Goal: Transaction & Acquisition: Purchase product/service

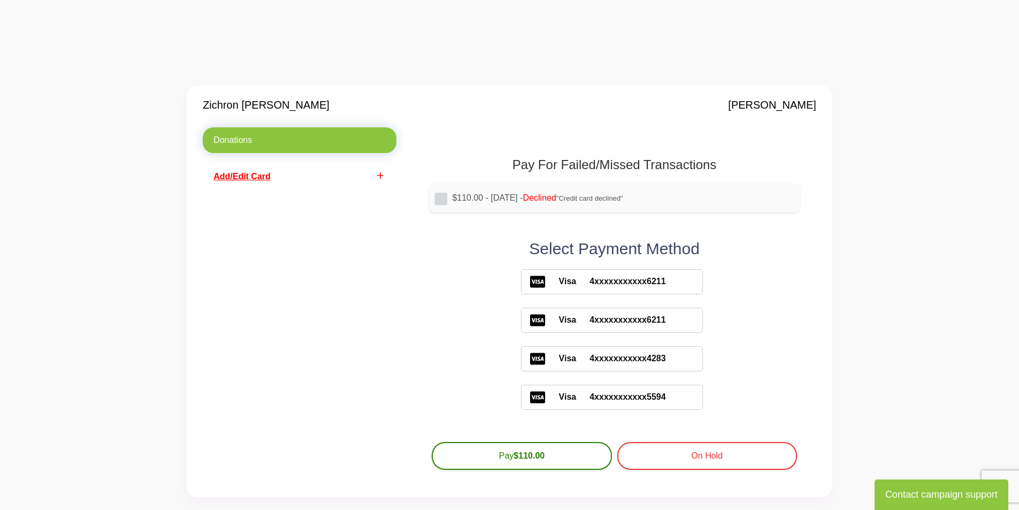
click at [243, 176] on span "Add/Edit Card" at bounding box center [242, 176] width 57 height 9
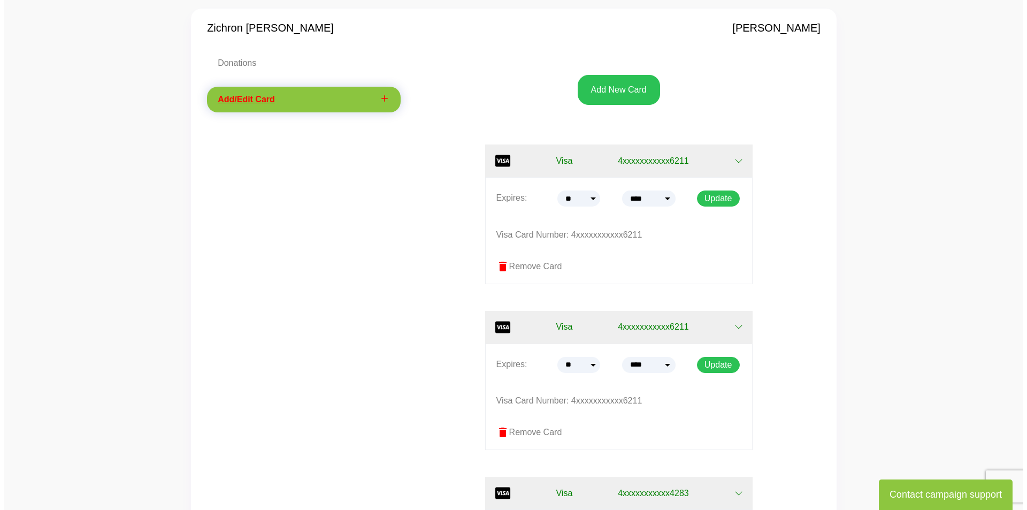
scroll to position [80, 0]
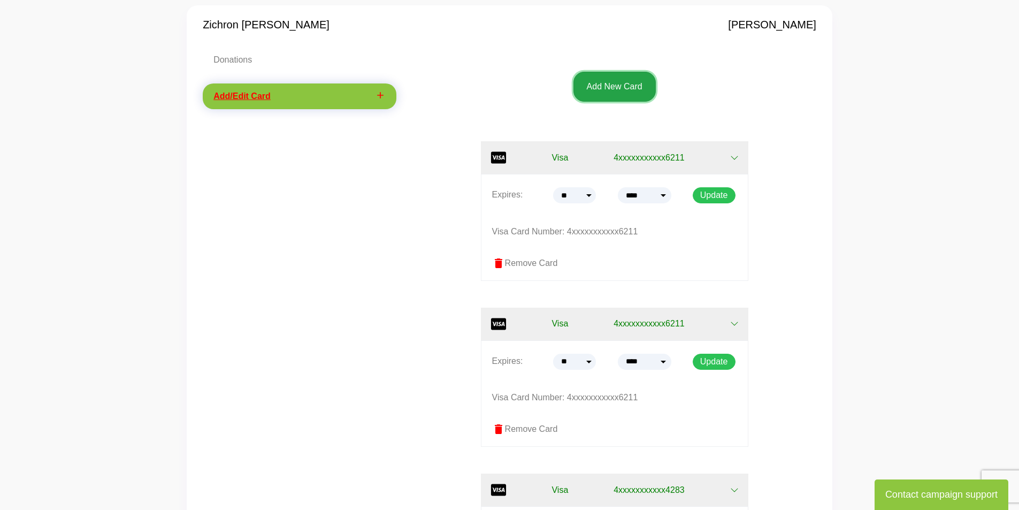
click at [605, 93] on button "Add New Card" at bounding box center [615, 87] width 82 height 30
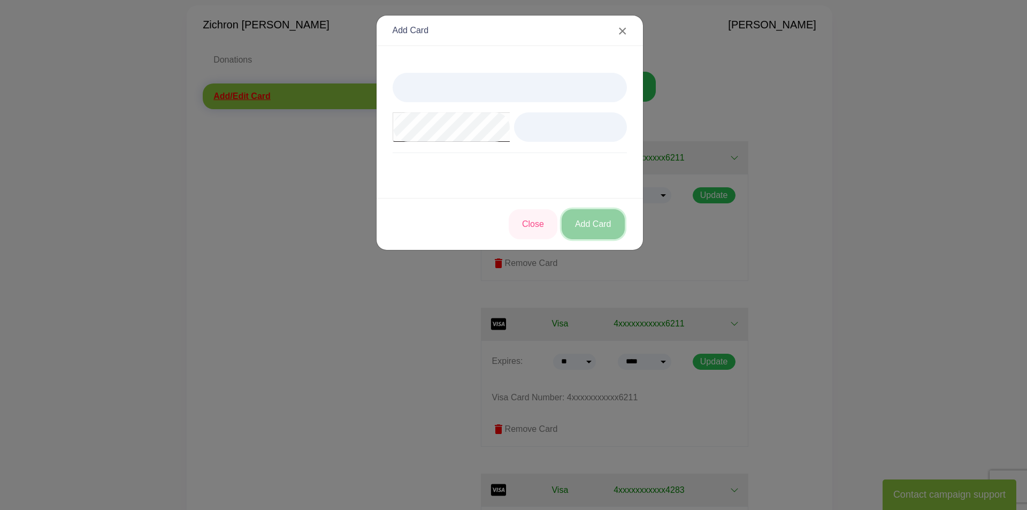
click at [595, 219] on button "Add Card" at bounding box center [593, 224] width 63 height 30
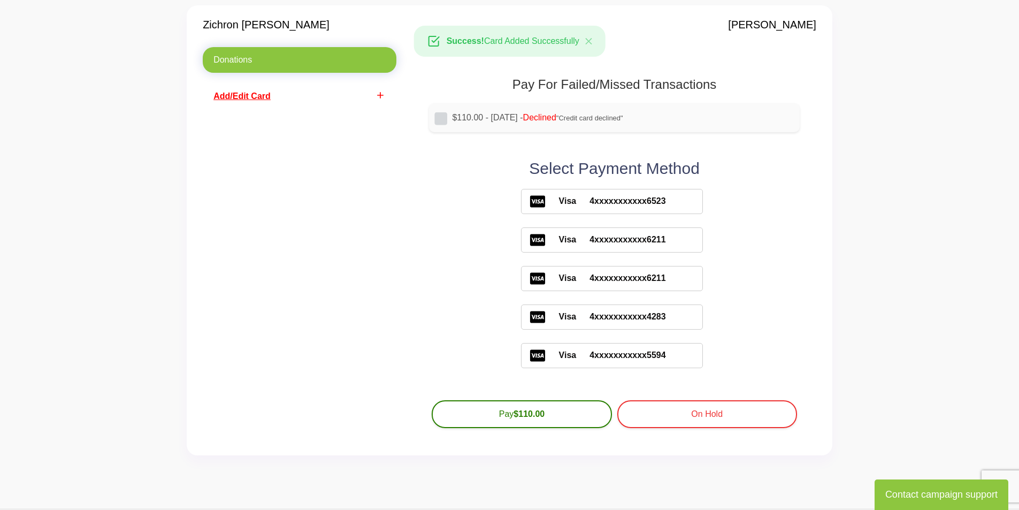
scroll to position [80, 0]
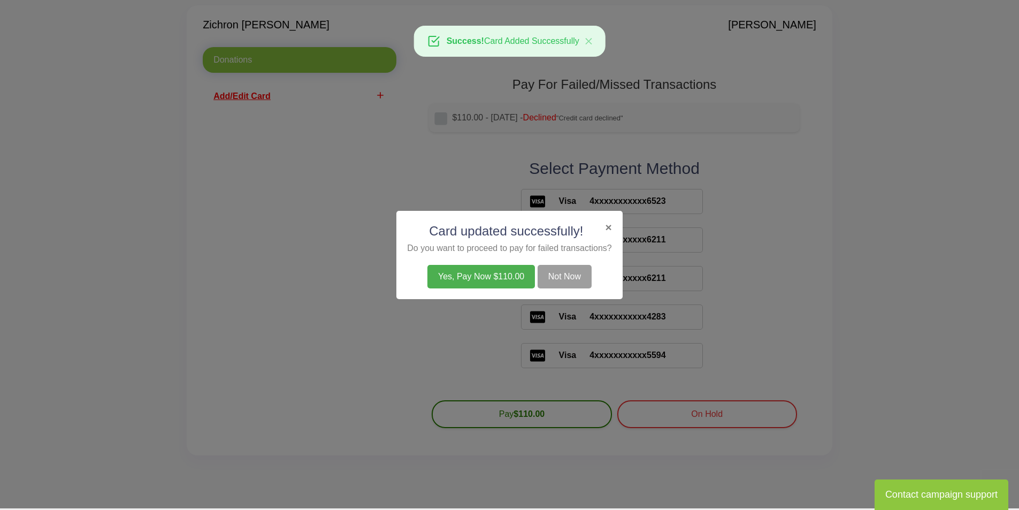
click at [479, 273] on button "Yes, Pay Now $110.00" at bounding box center [482, 277] width 108 height 24
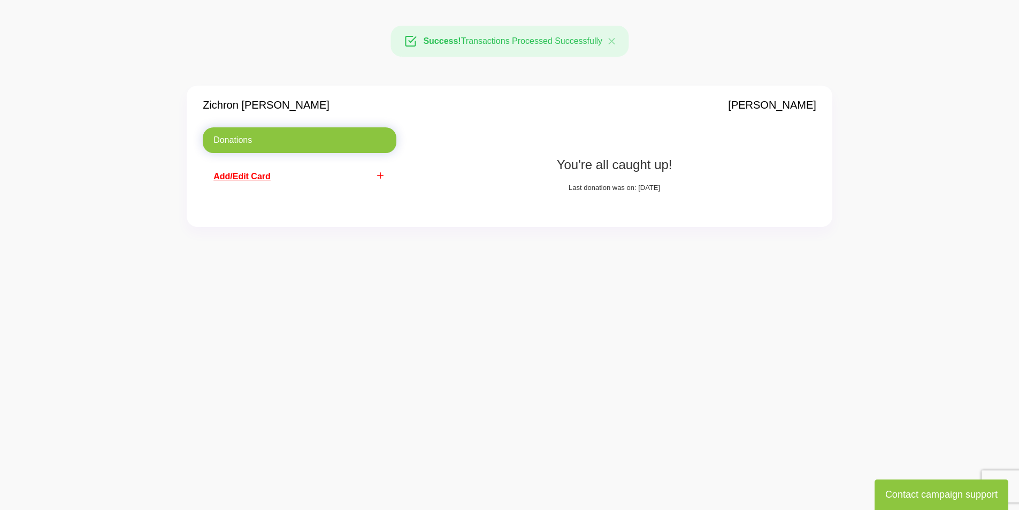
scroll to position [80, 0]
